Goal: Task Accomplishment & Management: Use online tool/utility

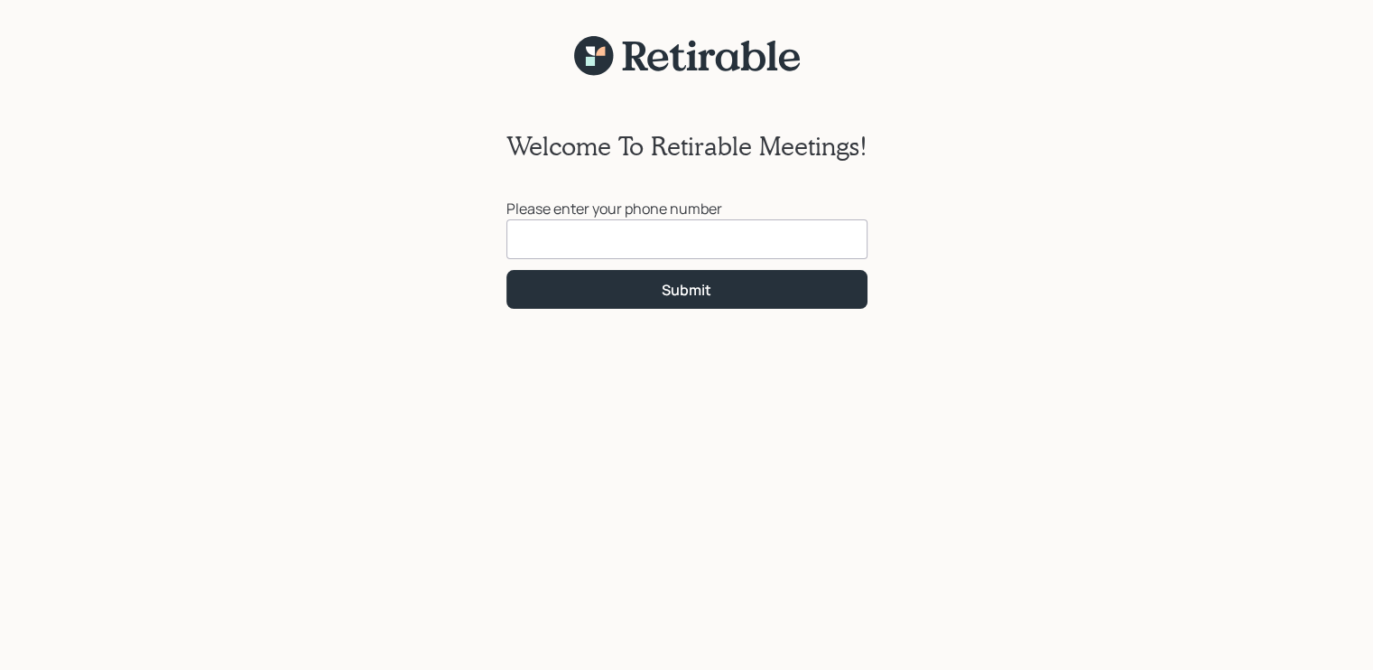
click at [558, 243] on input at bounding box center [687, 239] width 361 height 40
type input "[PHONE_NUMBER]"
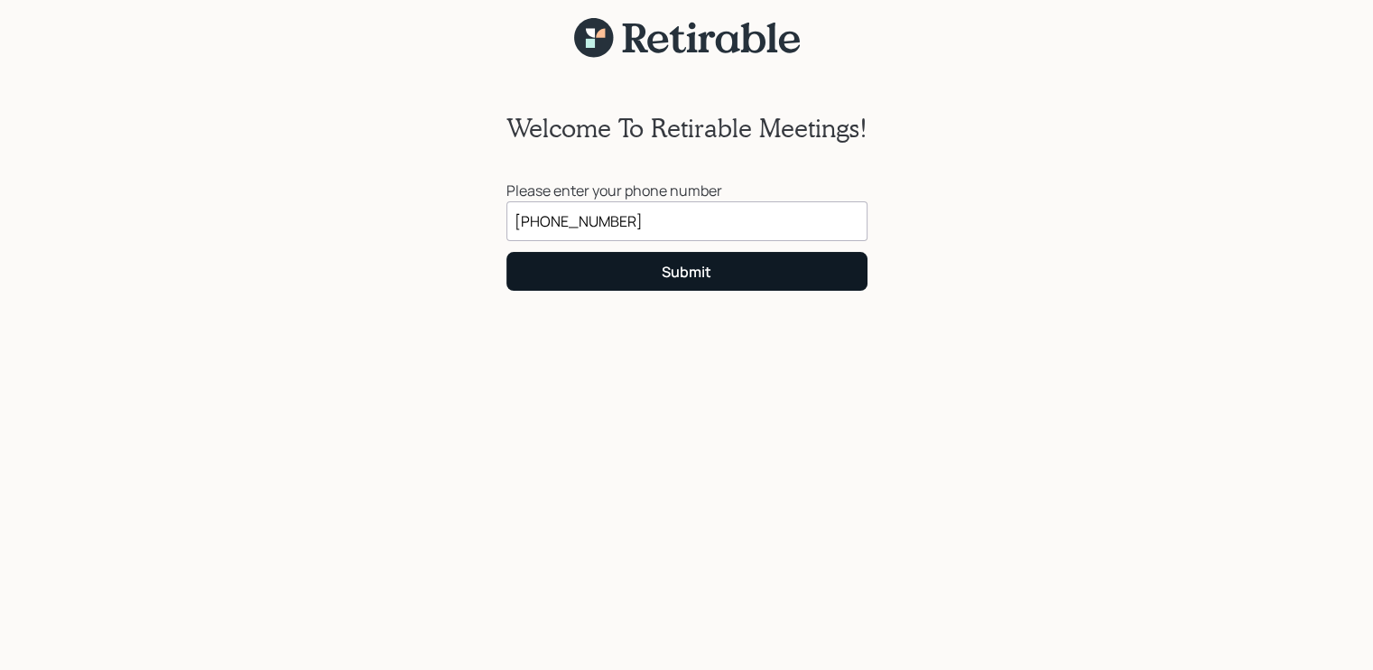
scroll to position [22, 0]
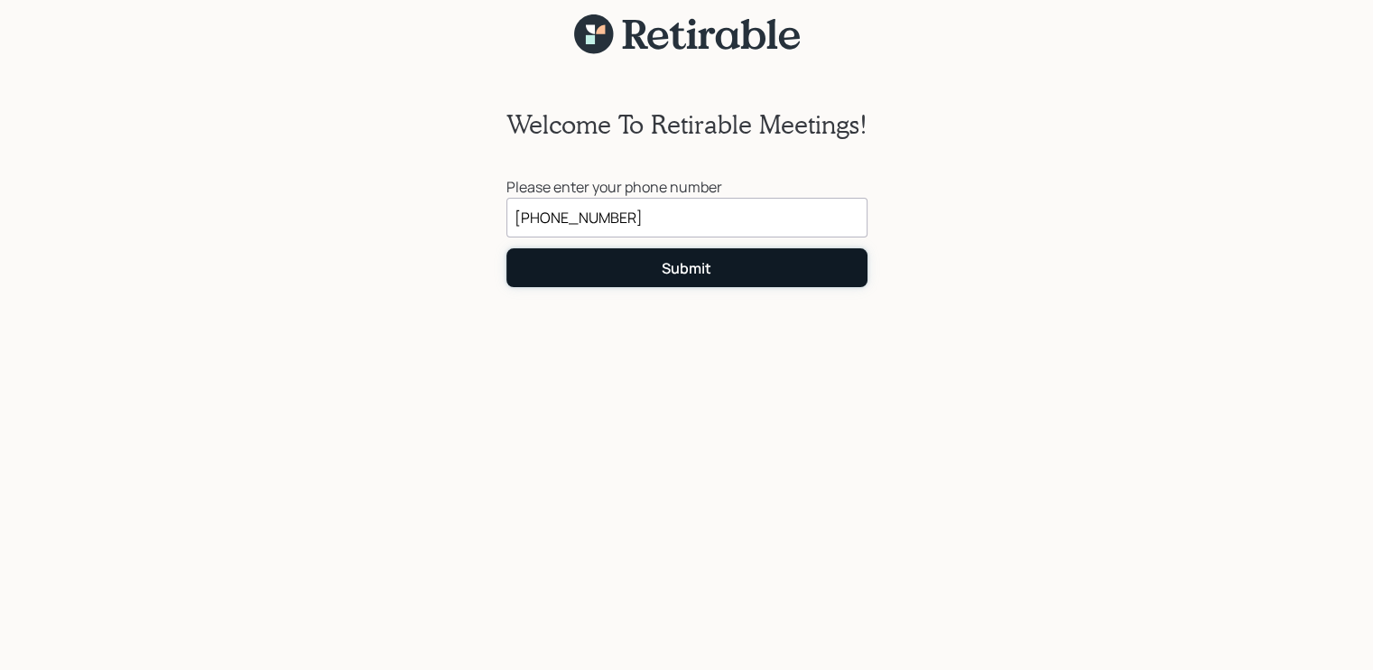
click at [701, 266] on div "Submit" at bounding box center [687, 268] width 50 height 20
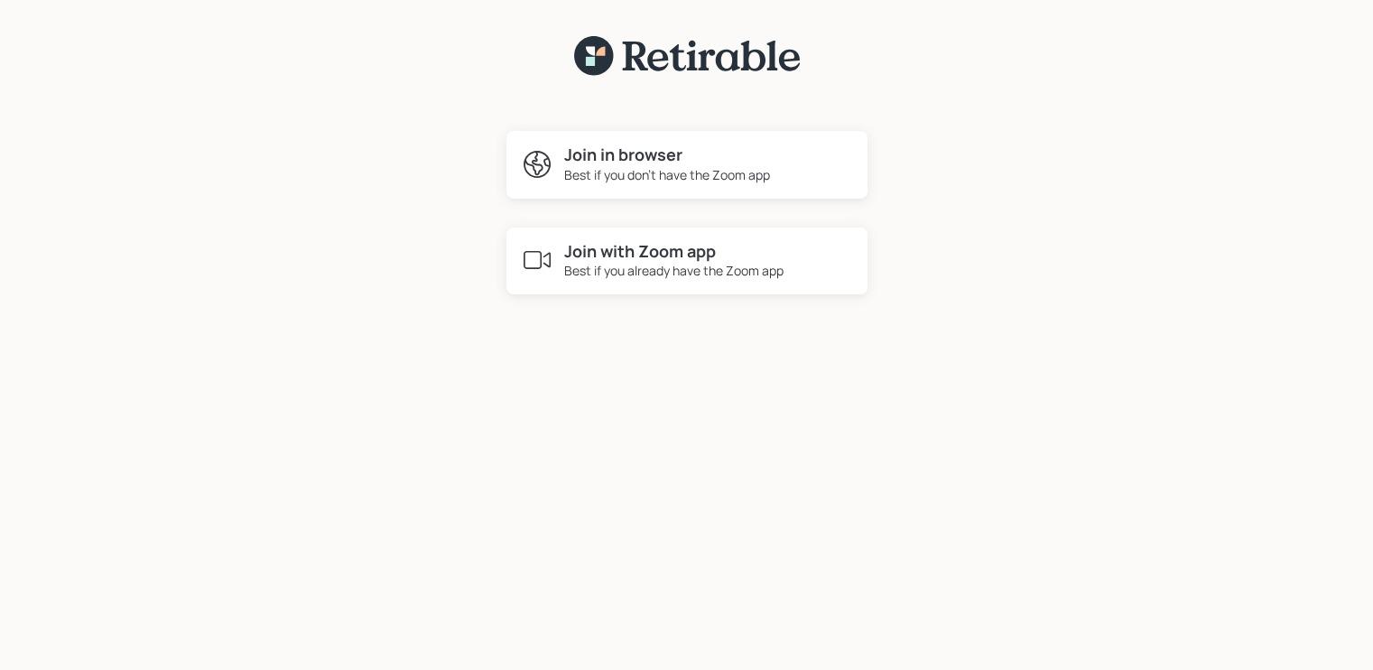
click at [671, 257] on h4 "Join with Zoom app" at bounding box center [673, 252] width 219 height 20
